Goal: Task Accomplishment & Management: Complete application form

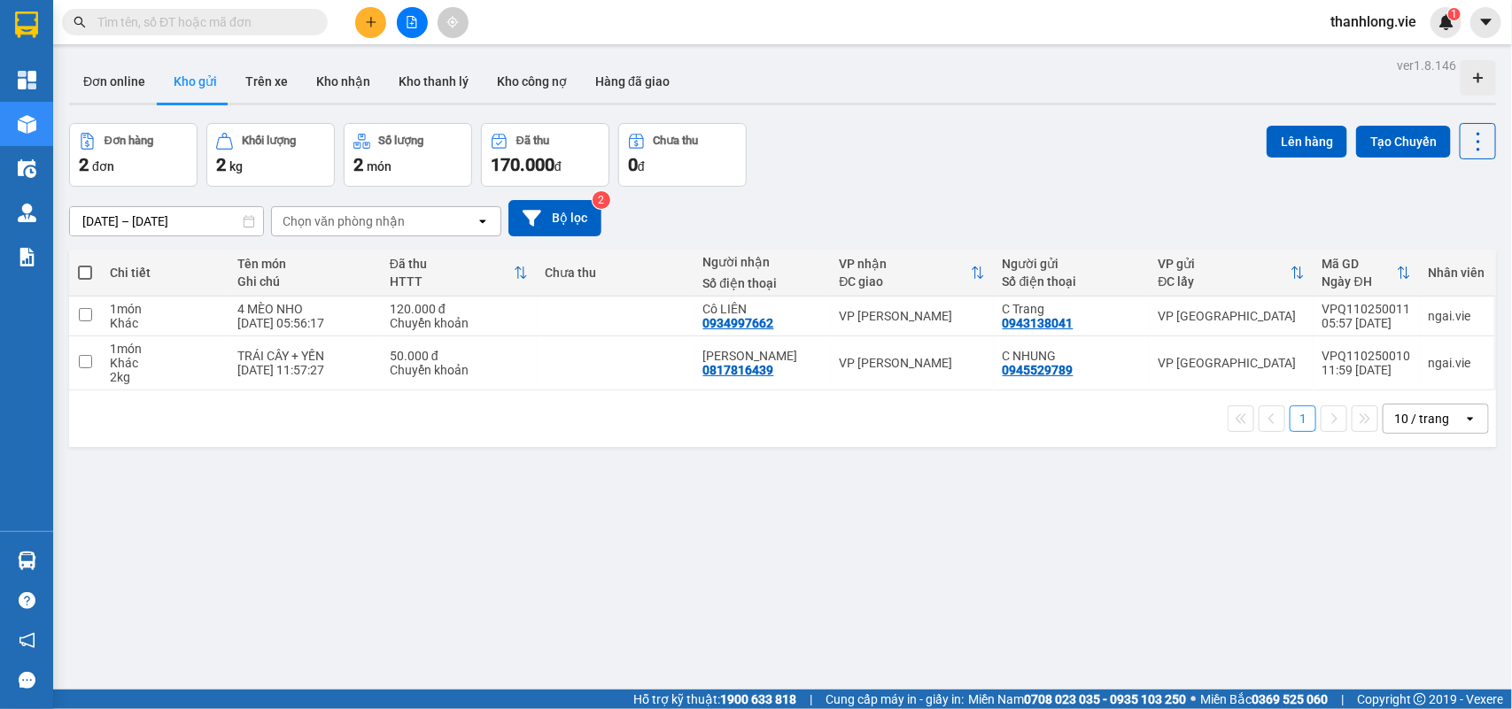
click at [443, 221] on div "Chọn văn phòng nhận" at bounding box center [374, 221] width 204 height 28
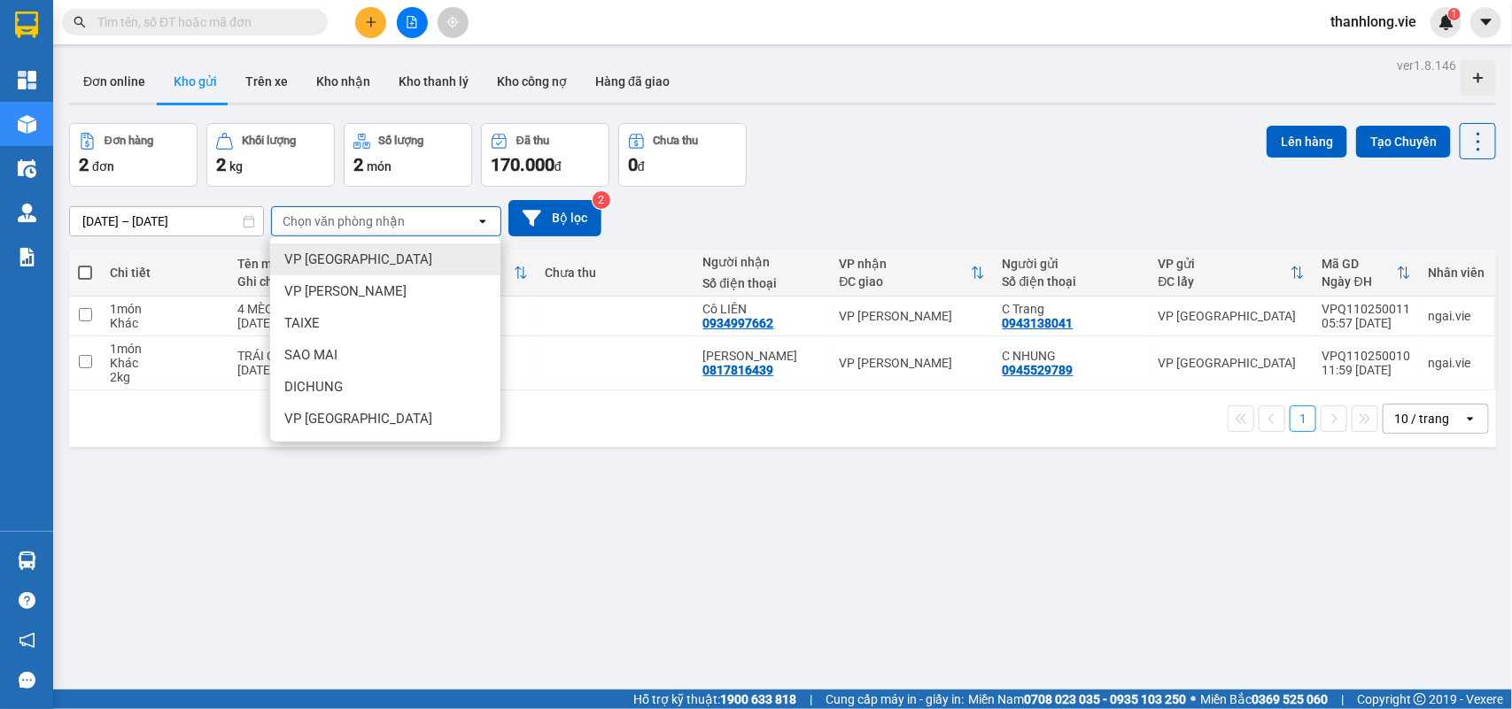
click at [928, 190] on div "11/10/2025 – 13/10/2025 Press the down arrow key to interact with the calendar …" at bounding box center [782, 218] width 1427 height 63
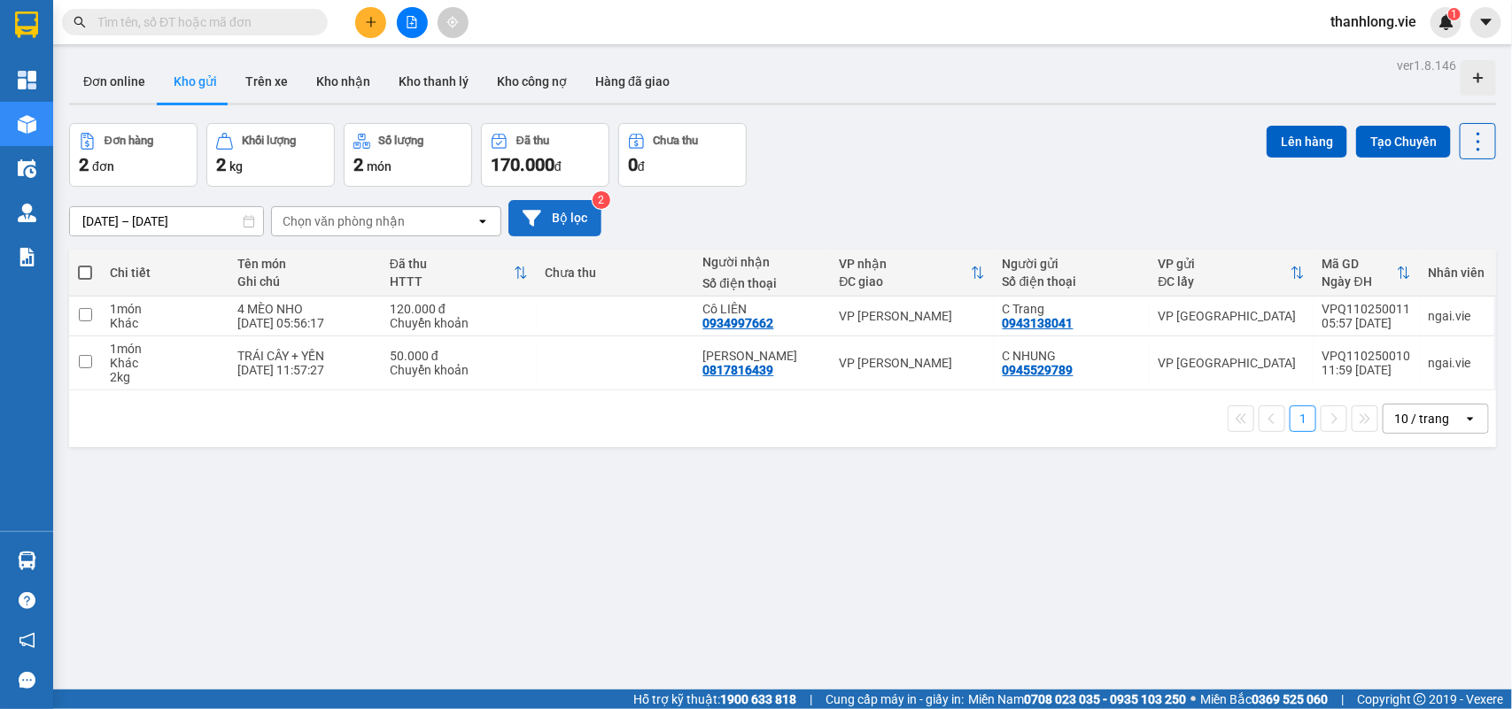
click at [564, 218] on button "Bộ lọc" at bounding box center [554, 218] width 93 height 36
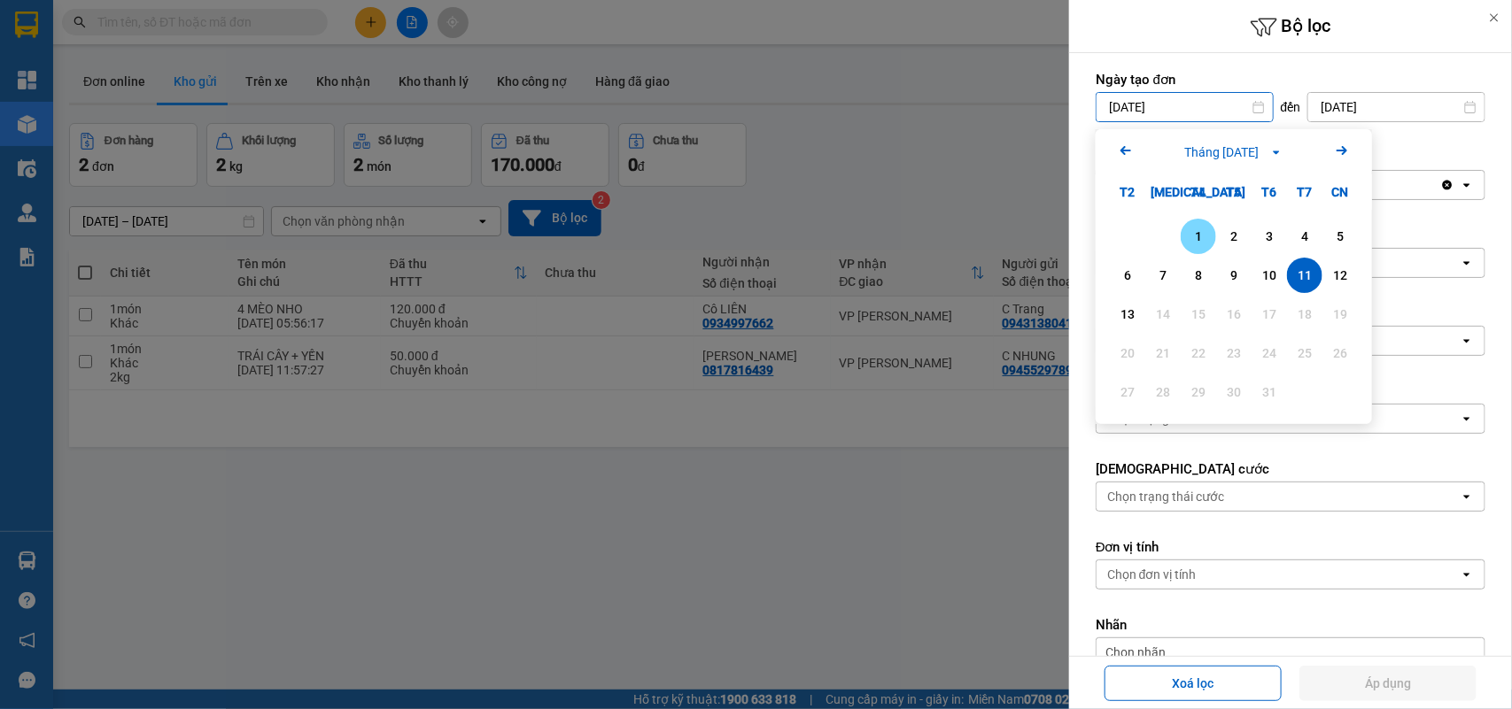
click at [1201, 248] on div "1" at bounding box center [1198, 236] width 35 height 35
type input "01/10/2025"
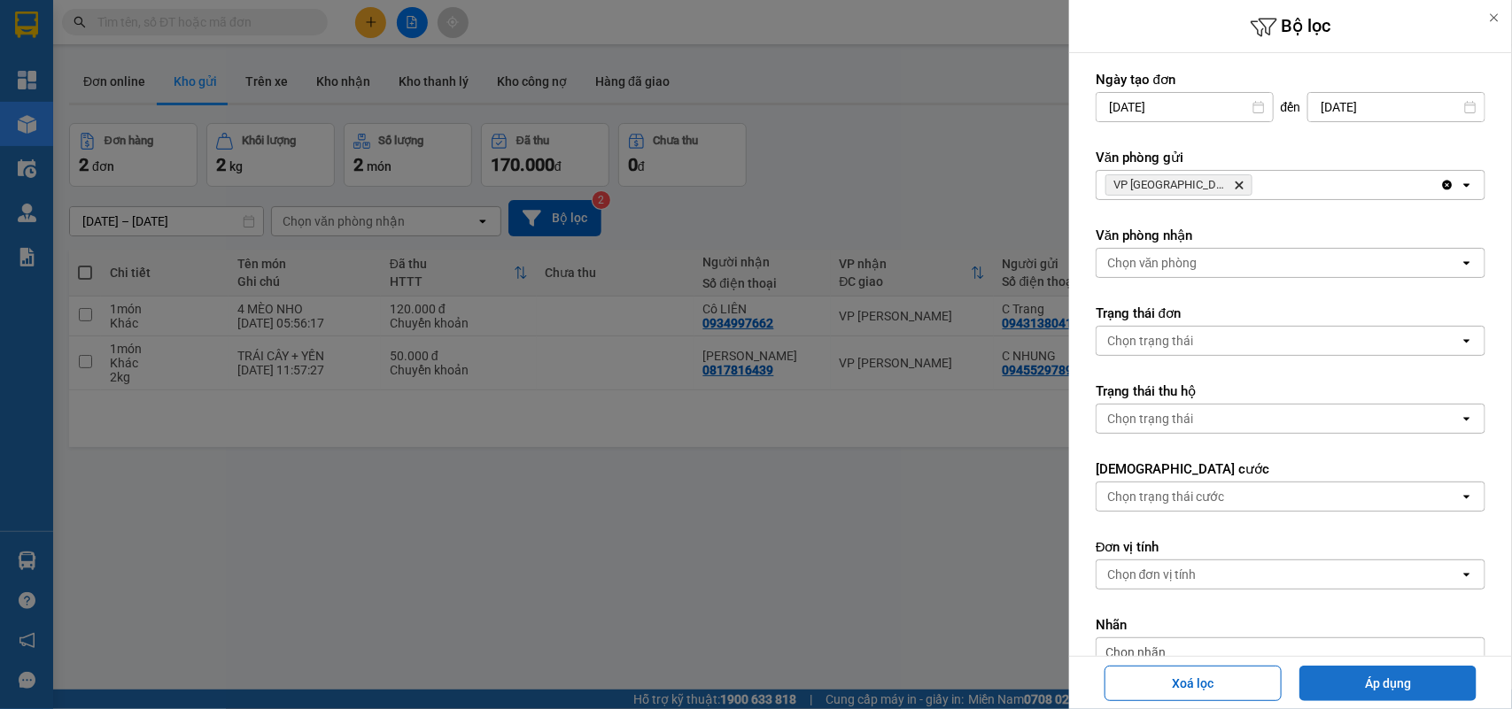
click at [1327, 676] on button "Áp dụng" at bounding box center [1387, 683] width 177 height 35
type input "01/10/2025 – 13/10/2025"
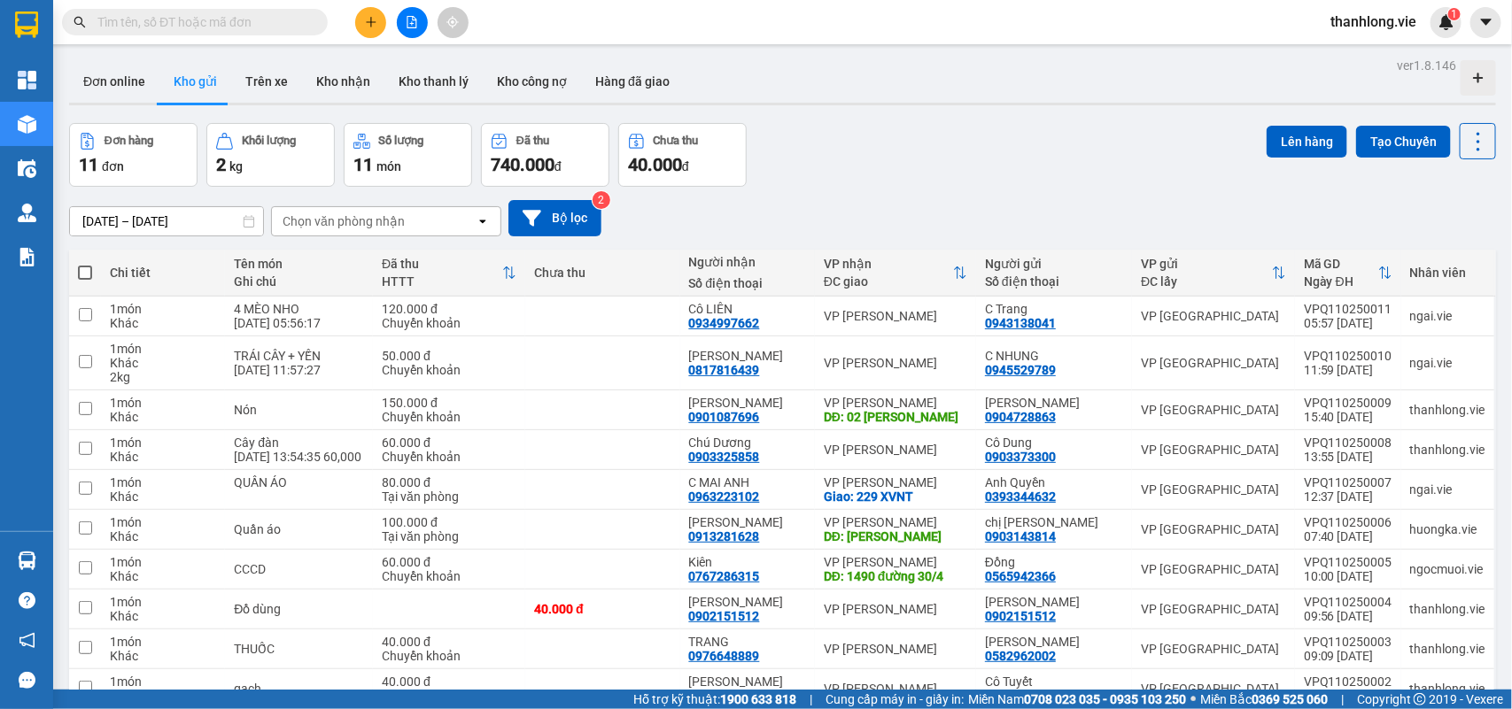
click at [368, 16] on icon "plus" at bounding box center [371, 22] width 12 height 12
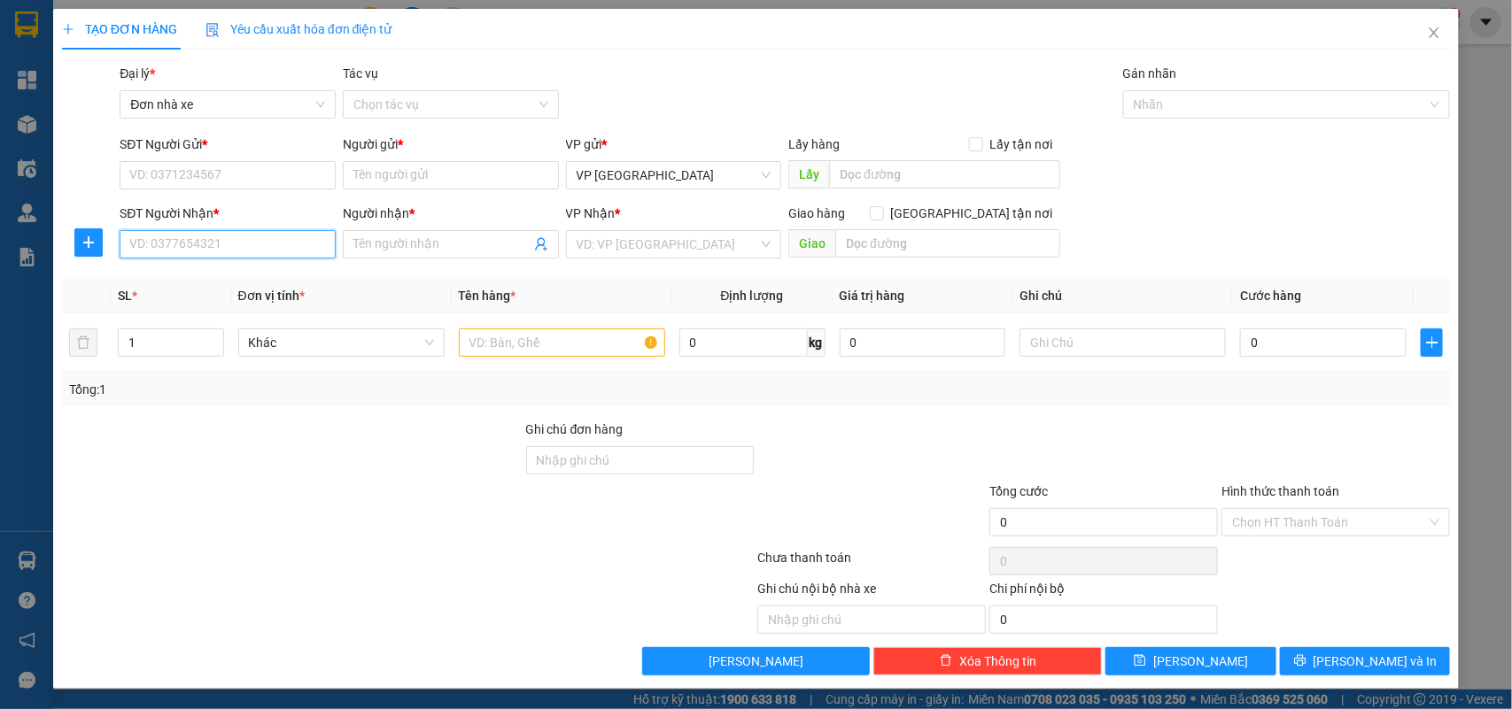
click at [197, 244] on input "SĐT Người Nhận *" at bounding box center [228, 244] width 216 height 28
type input "0901087696"
click at [232, 289] on div "0901087696 - Chị Phương" at bounding box center [225, 280] width 192 height 19
type input "Chị Phương"
type input "02 Phạm Ngọc Thạch"
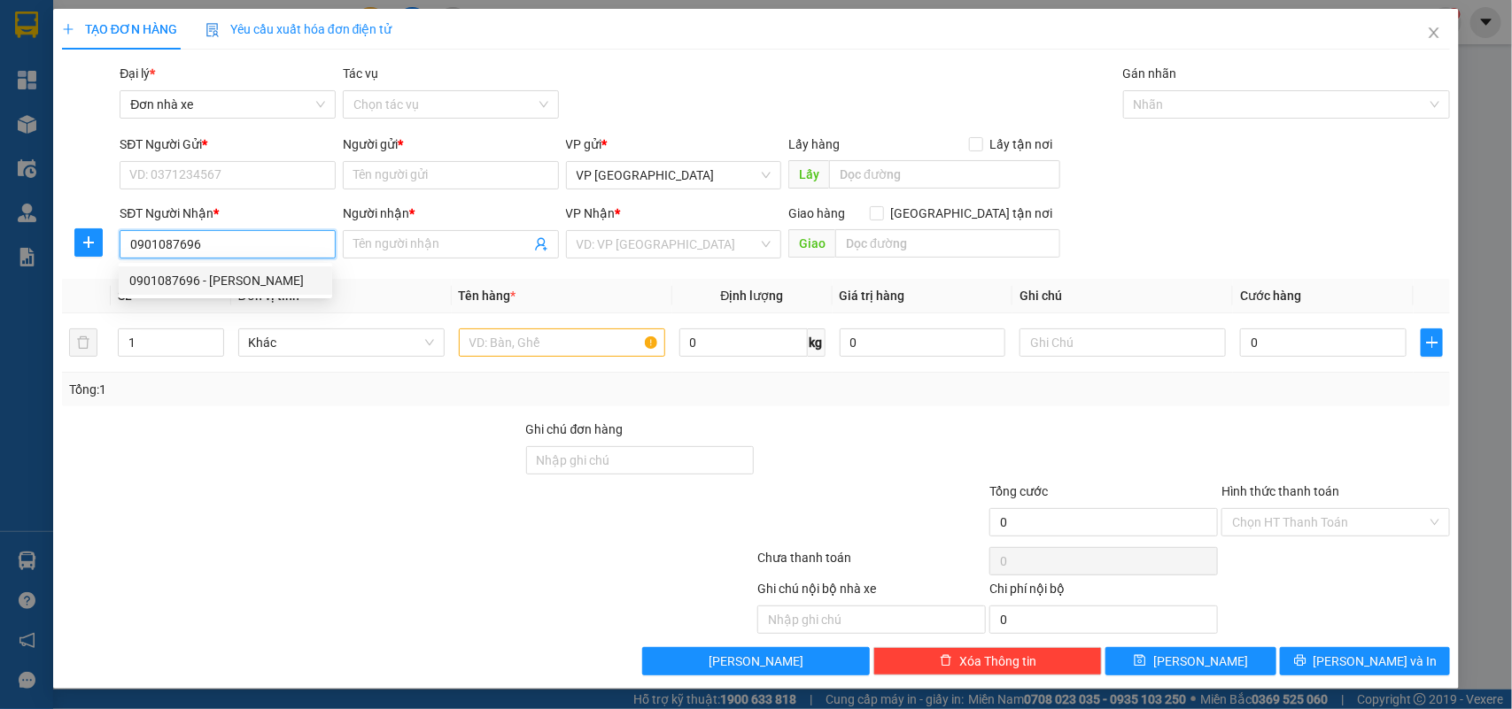
type input "09/10/2025 15:23:33 150,000"
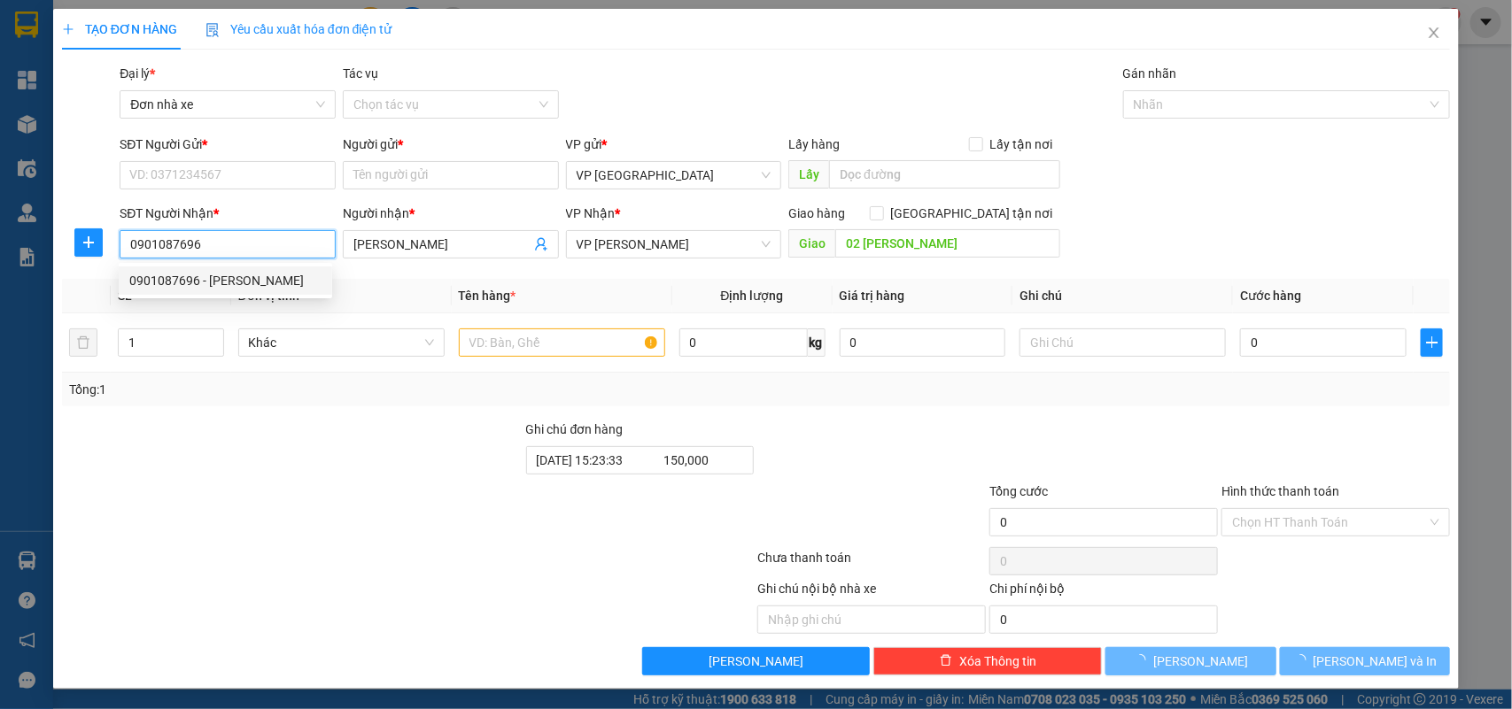
type input "150.000"
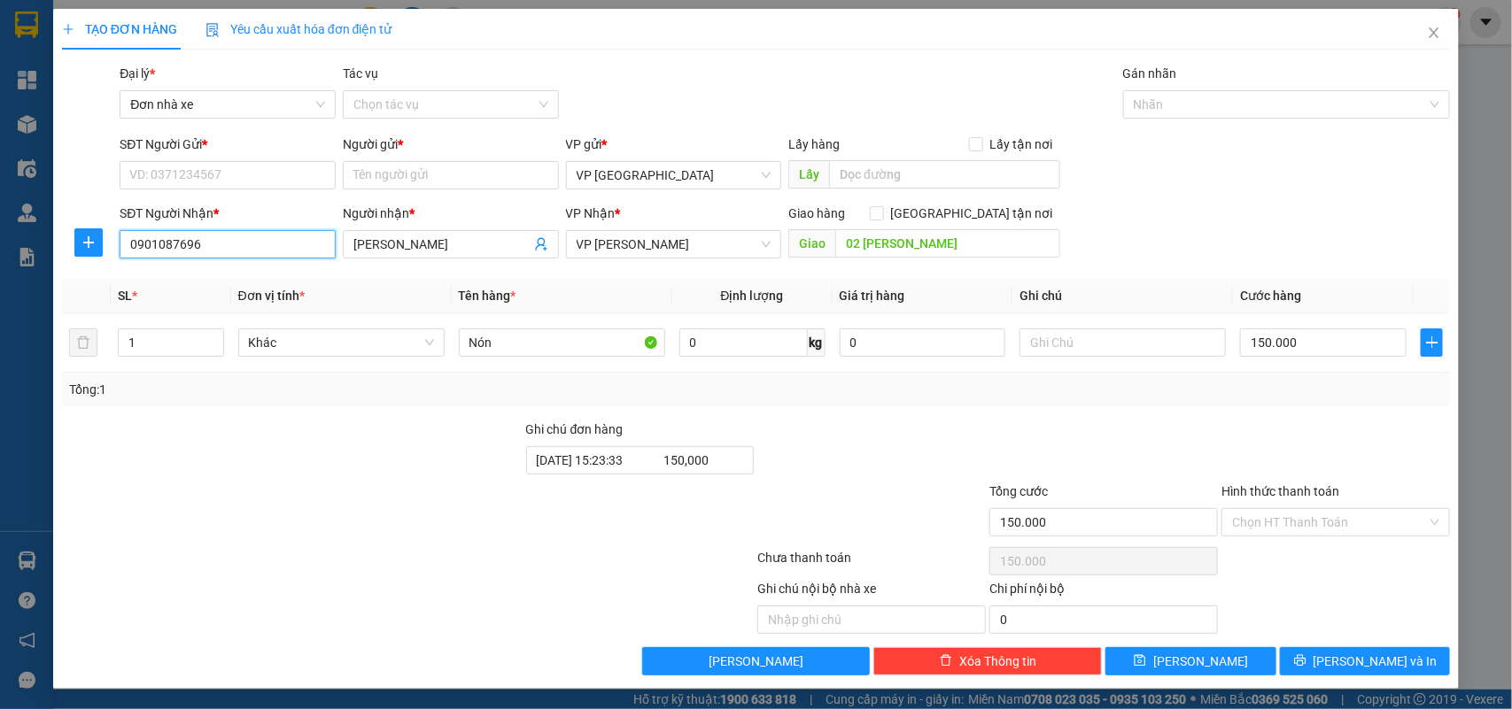
type input "0901087696"
click at [275, 510] on div at bounding box center [292, 513] width 464 height 62
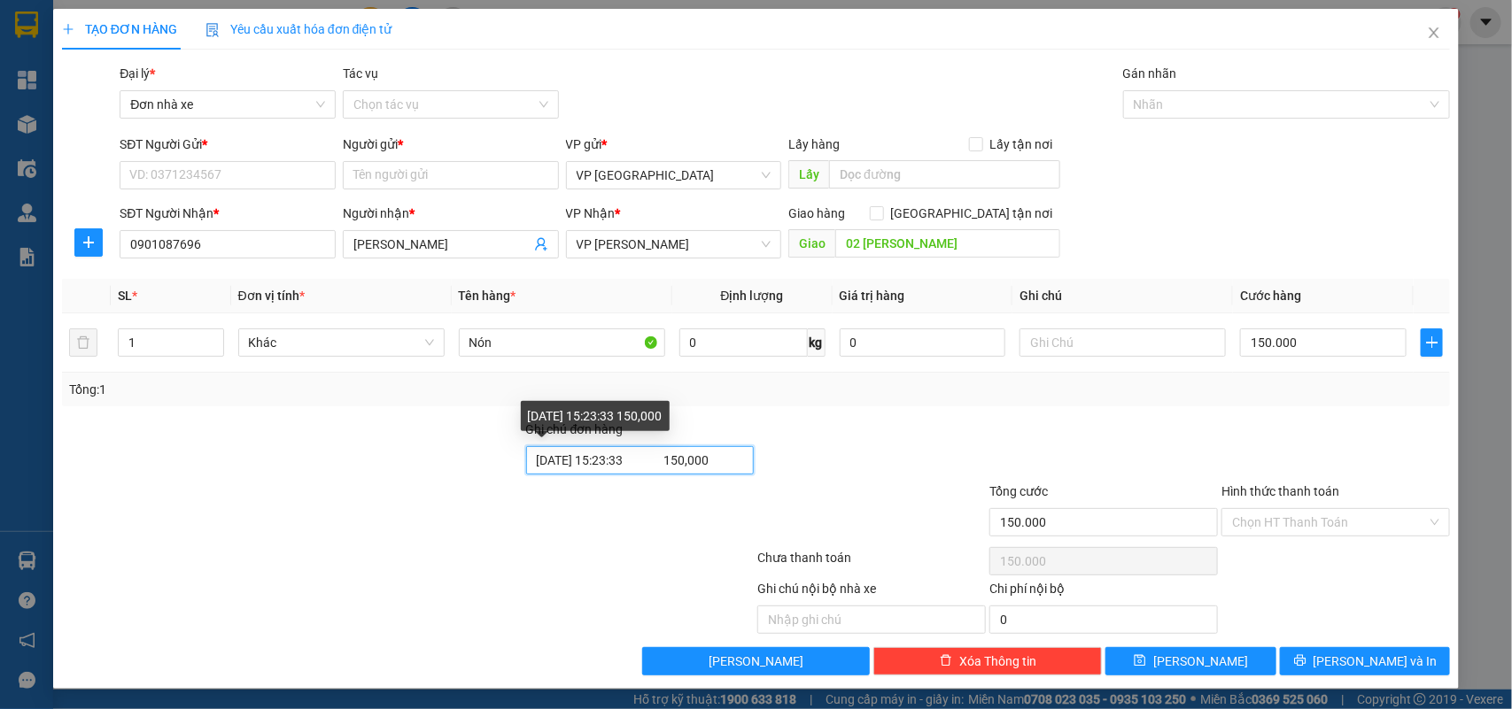
click at [602, 465] on input "09/10/2025 15:23:33 150,000" at bounding box center [640, 460] width 228 height 28
click at [352, 505] on div at bounding box center [292, 513] width 464 height 62
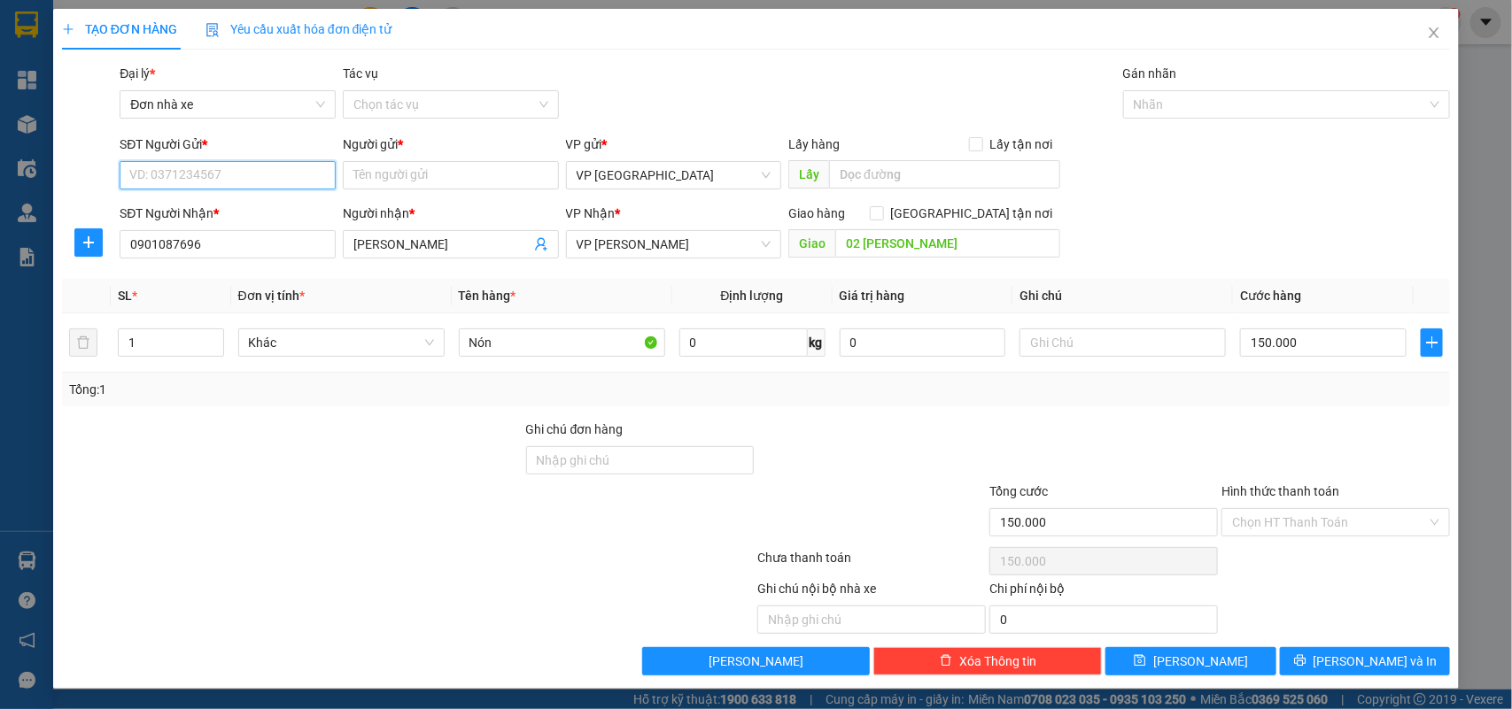
click at [177, 179] on input "SĐT Người Gửi *" at bounding box center [228, 175] width 216 height 28
type input "0904728863"
click at [199, 218] on div "0904728863 - Anh Hiếu" at bounding box center [225, 211] width 192 height 19
type input "Anh Hiếu"
type input "09/10/2025 15:23:33 150,000"
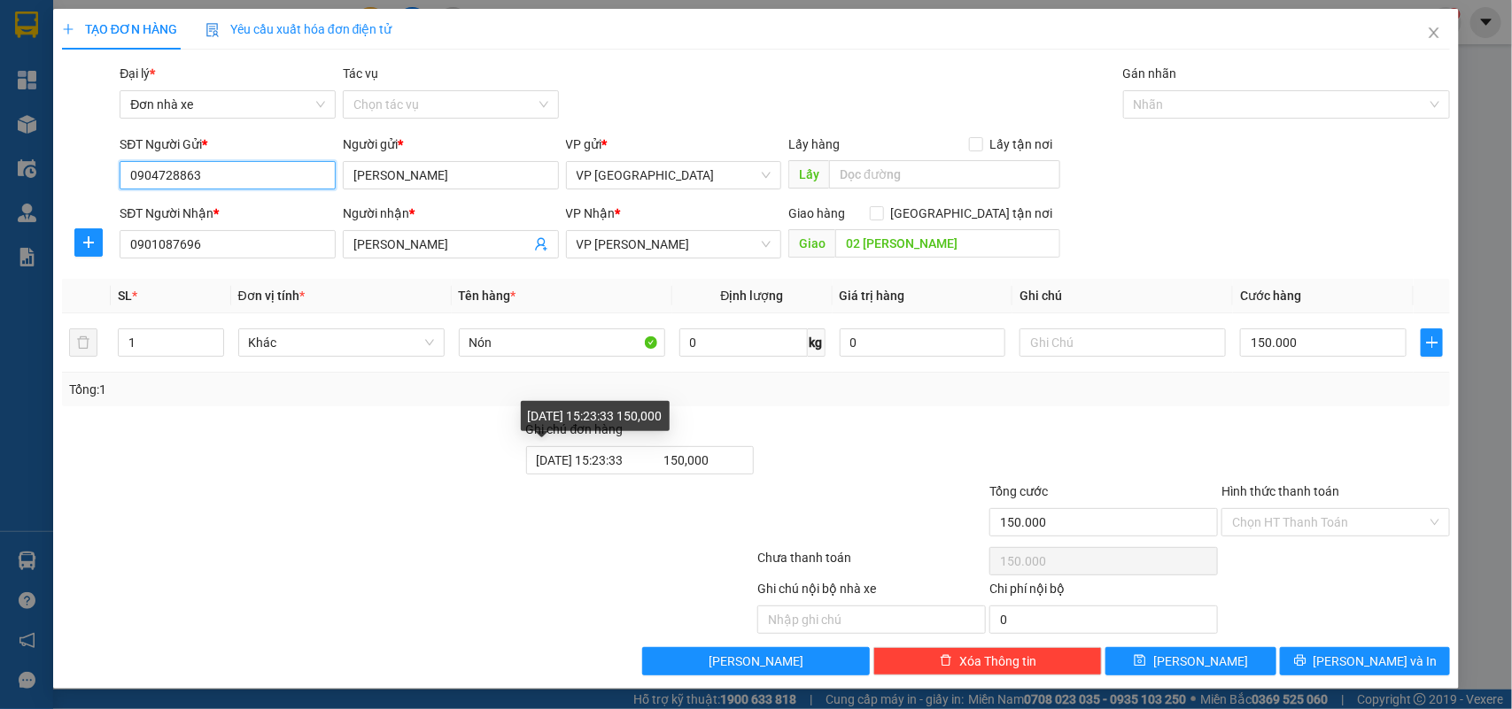
type input "0904728863"
click at [359, 611] on div at bounding box center [263, 606] width 406 height 55
click at [655, 462] on input "09/10/2025 15:23:33 150,000" at bounding box center [640, 460] width 228 height 28
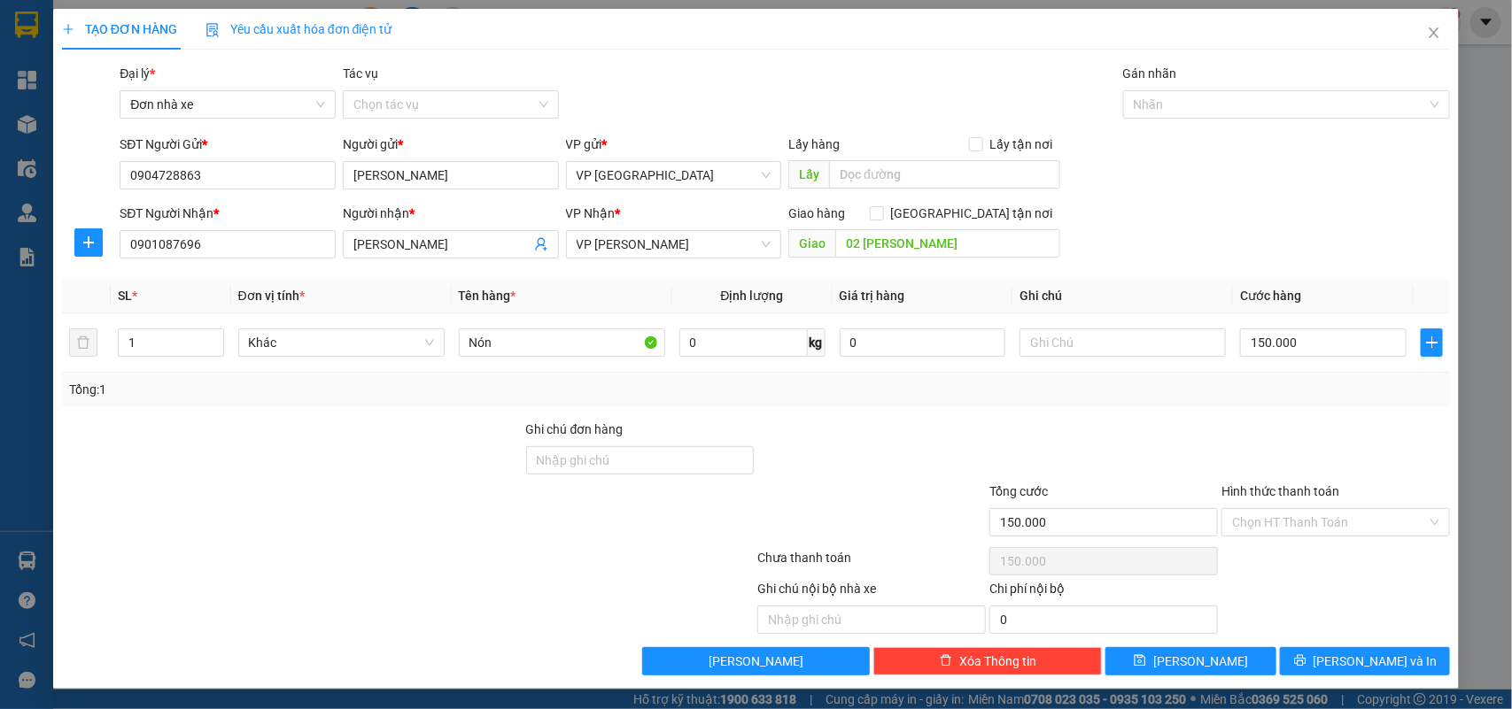
click at [407, 500] on div at bounding box center [292, 513] width 464 height 62
type input "0"
type input "6000"
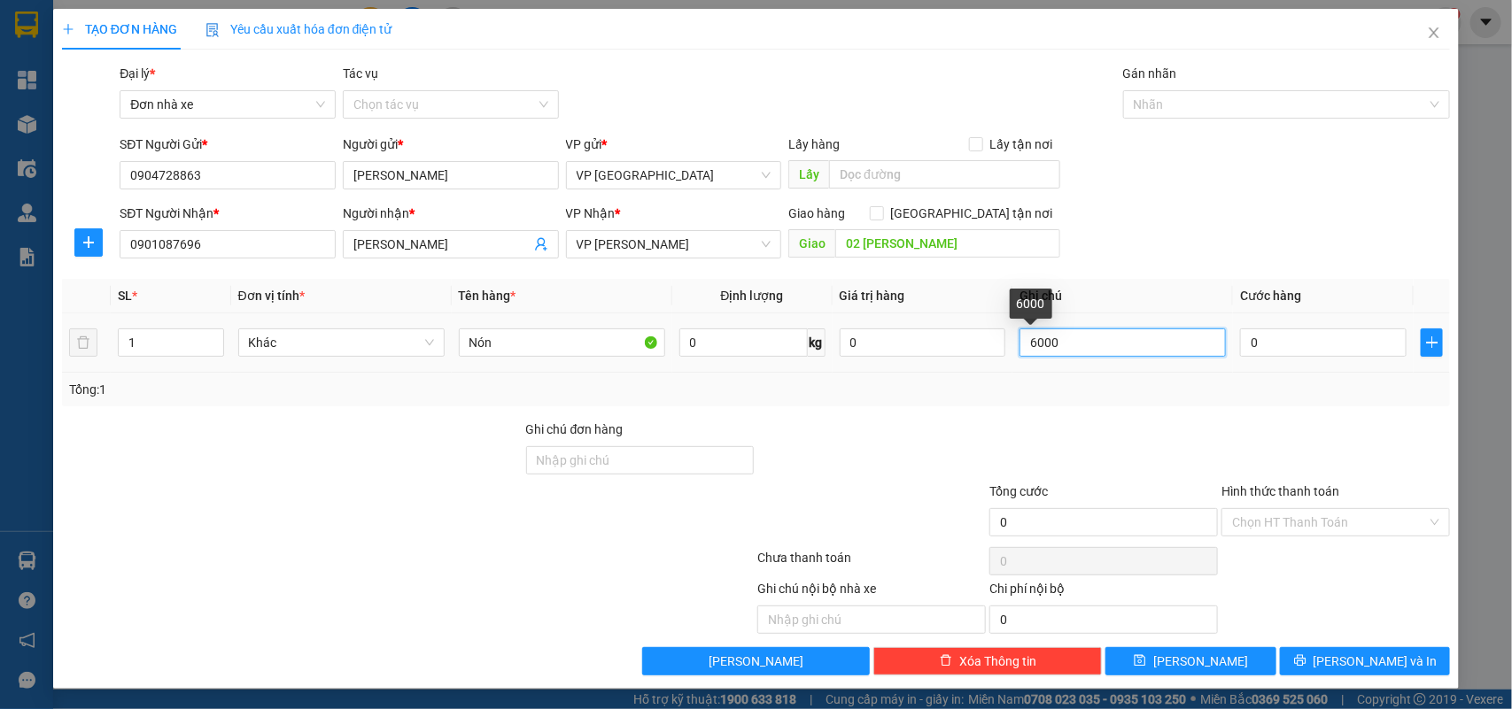
drag, startPoint x: 1101, startPoint y: 345, endPoint x: 1015, endPoint y: 342, distance: 86.0
click at [1019, 342] on input "6000" at bounding box center [1122, 343] width 206 height 28
click at [1289, 337] on input "0" at bounding box center [1323, 343] width 166 height 28
type input "6"
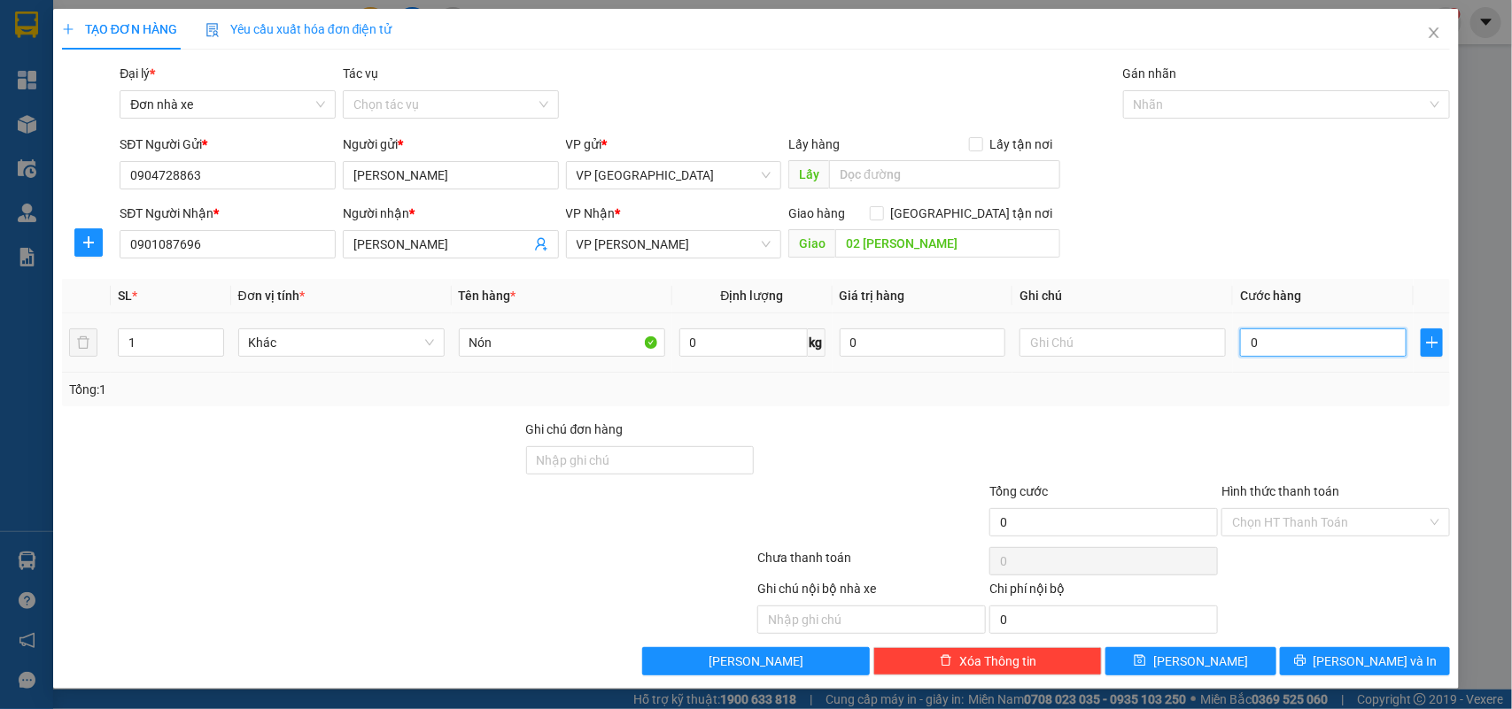
type input "6"
type input "60"
type input "600"
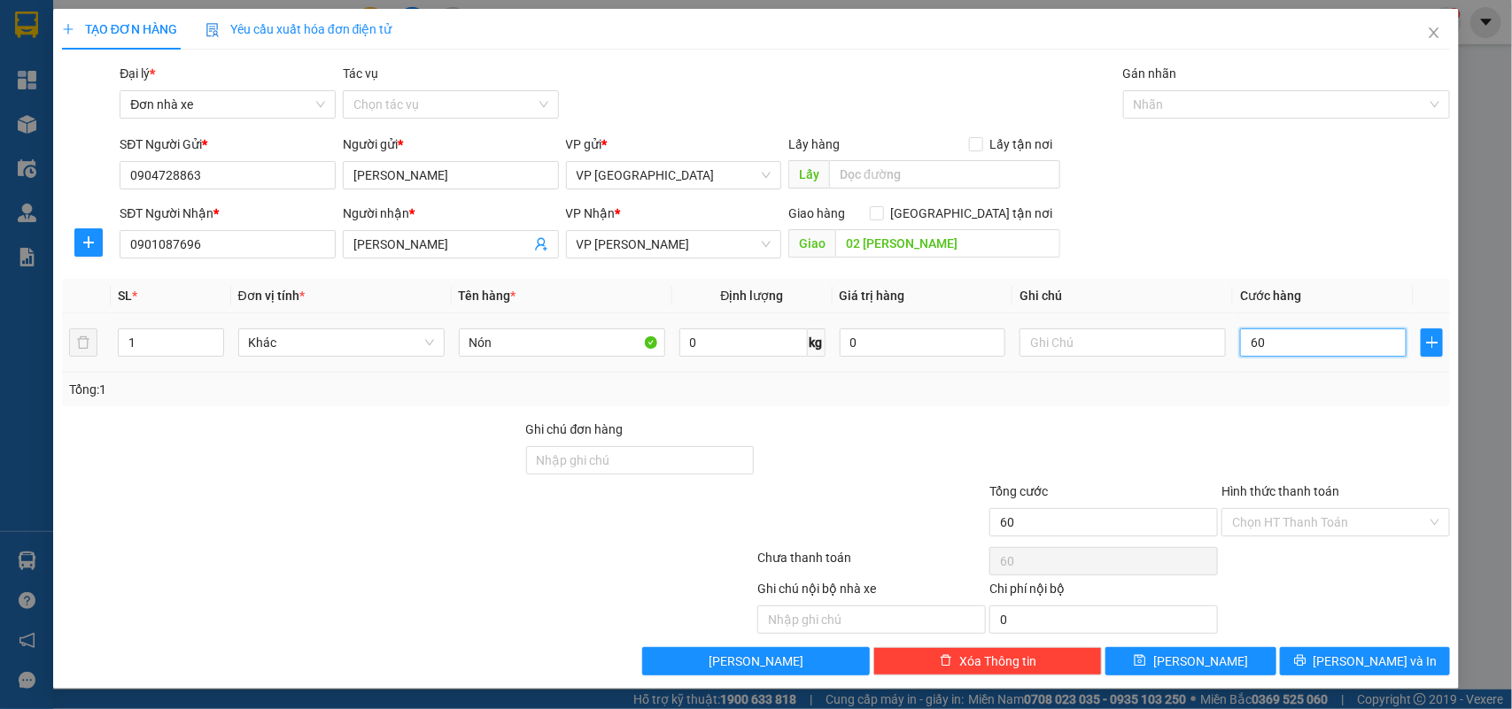
type input "600"
type input "6.000"
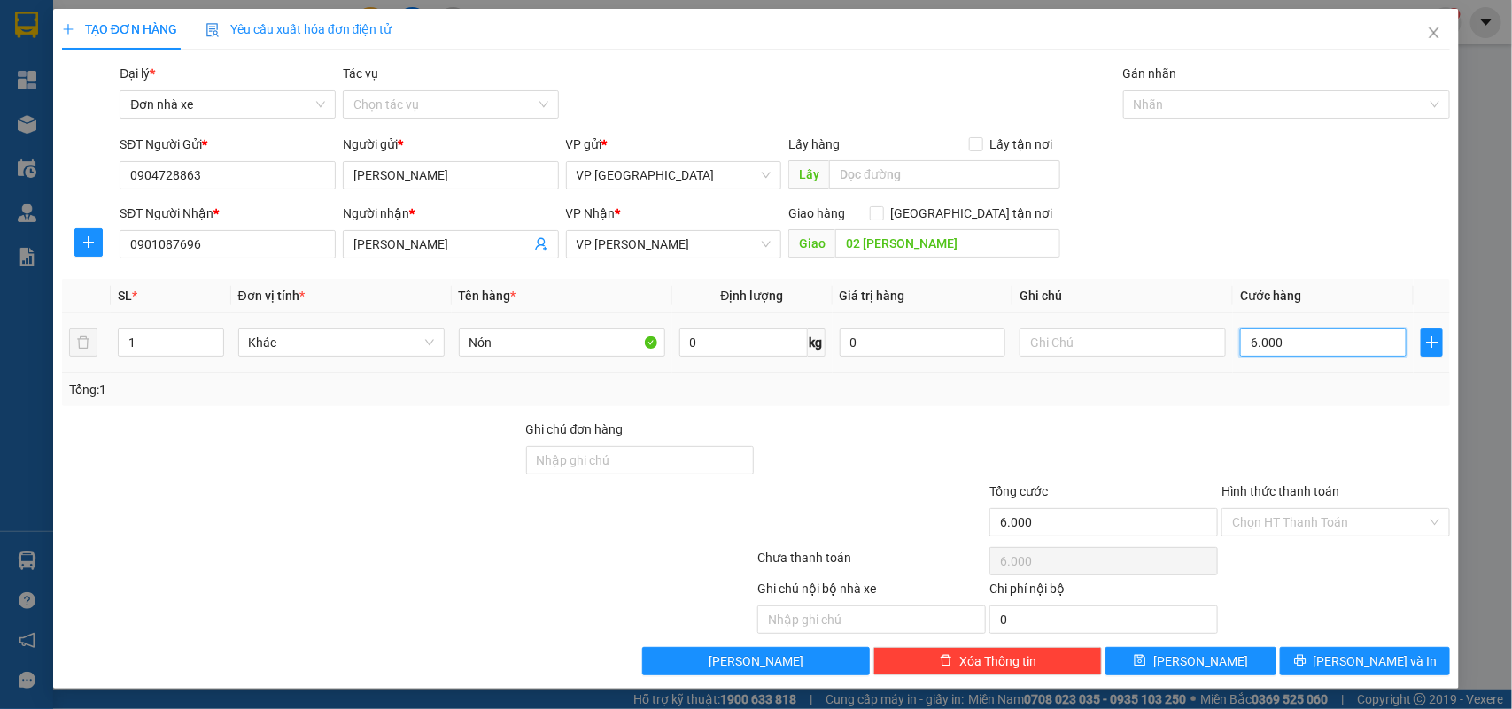
type input "60.000"
click at [1158, 428] on div at bounding box center [1103, 451] width 232 height 62
click at [582, 461] on input "Ghi chú đơn hàng" at bounding box center [640, 460] width 228 height 28
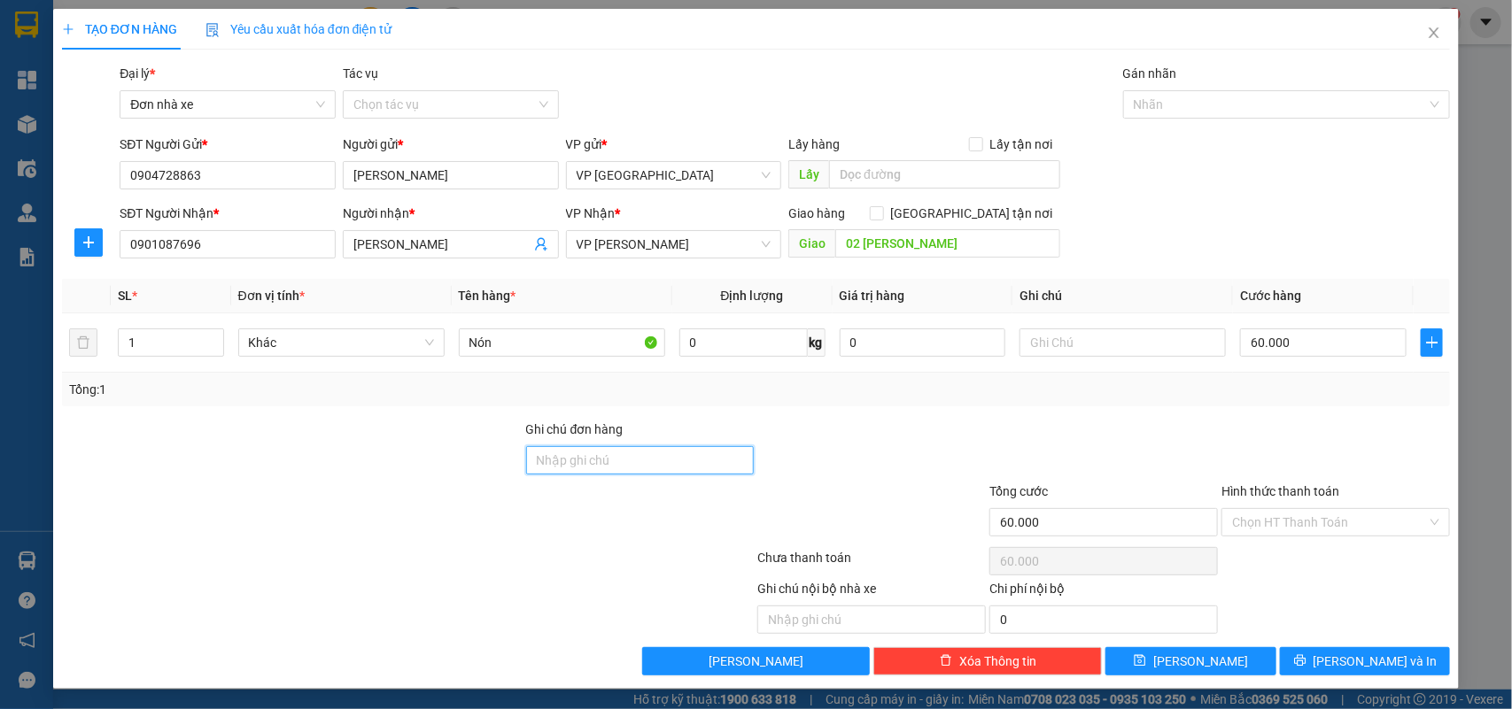
paste input "13/10/2025 15:06:22 60,000"
type input "13/10/2025 15:06:22 60,000"
click at [401, 552] on div at bounding box center [408, 561] width 696 height 35
click at [1368, 664] on span "Lưu và In" at bounding box center [1375, 661] width 124 height 19
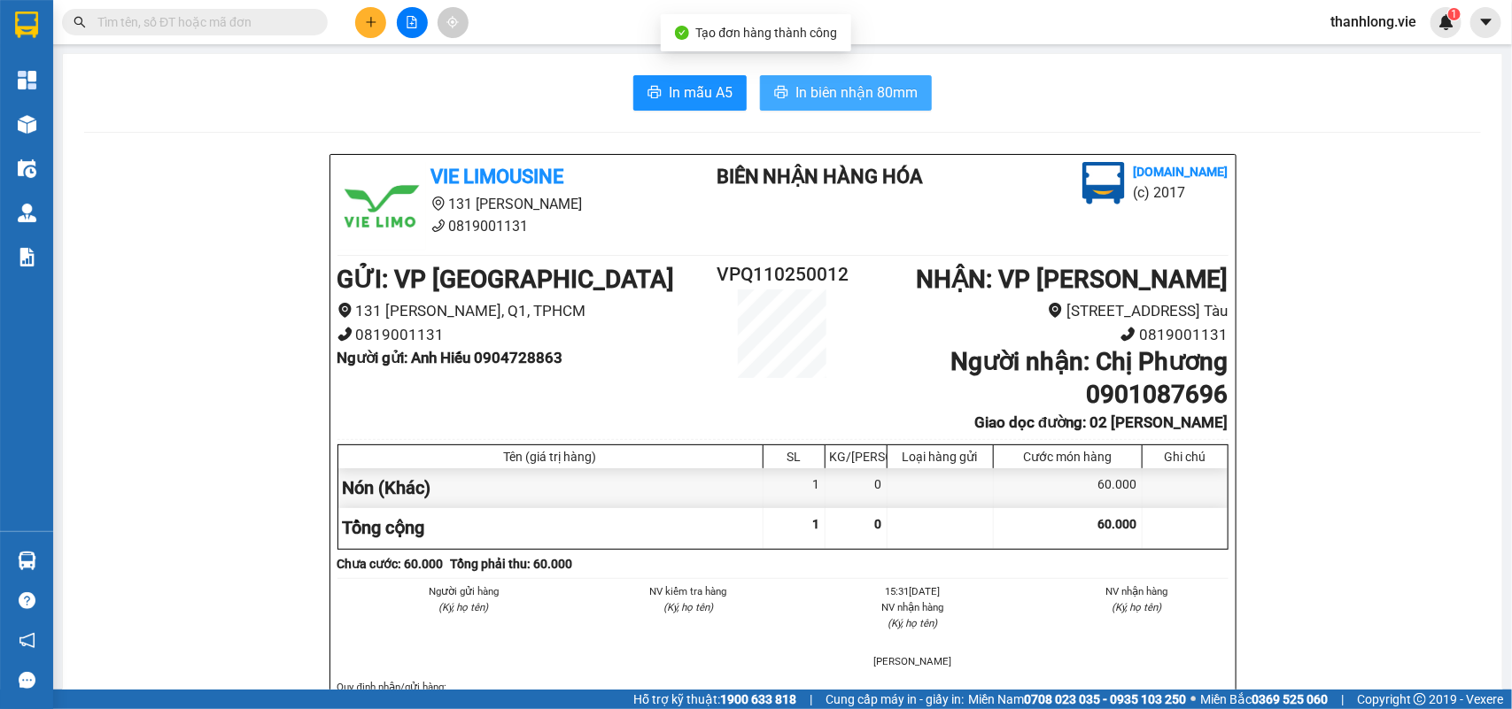
click at [863, 81] on button "In biên nhận 80mm" at bounding box center [846, 92] width 172 height 35
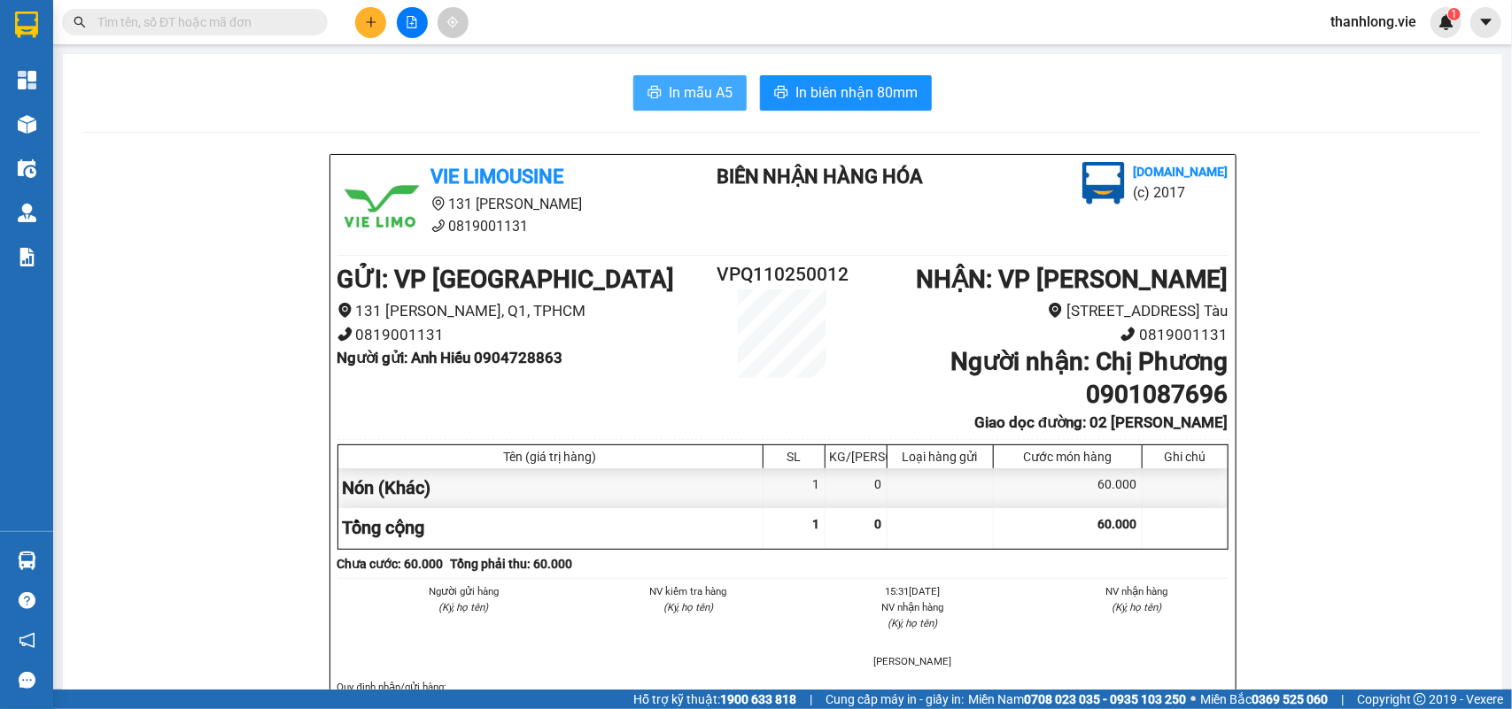
click at [678, 89] on span "In mẫu A5" at bounding box center [701, 92] width 64 height 22
